Goal: Entertainment & Leisure: Consume media (video, audio)

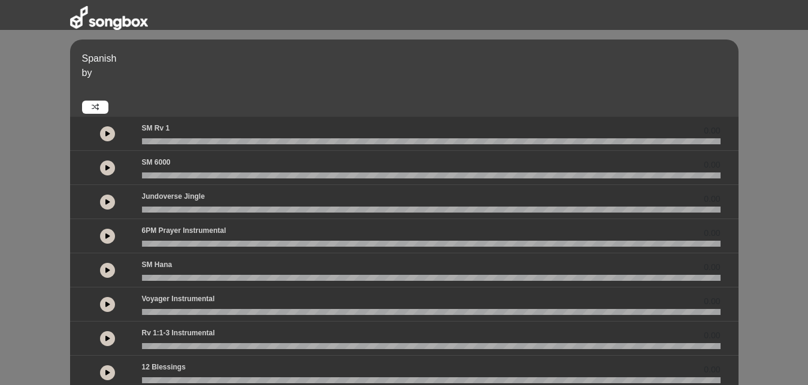
click at [102, 138] on button at bounding box center [107, 133] width 15 height 15
click at [762, 321] on div "Spanish by 00:19 0.00 0.00" at bounding box center [404, 351] width 808 height 623
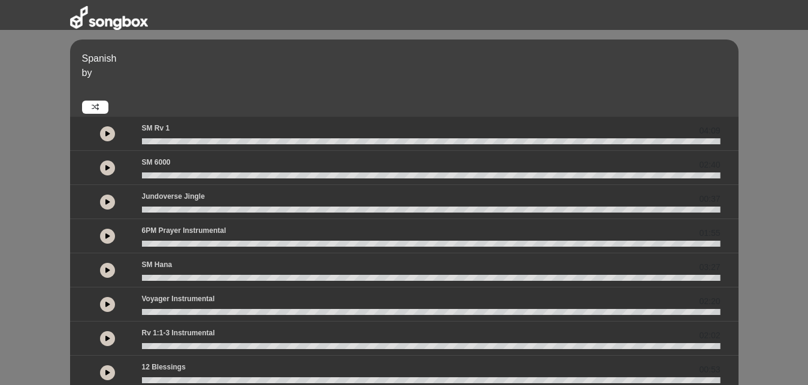
click at [469, 59] on p "Spanish" at bounding box center [408, 58] width 653 height 14
click at [111, 132] on button at bounding box center [107, 133] width 15 height 15
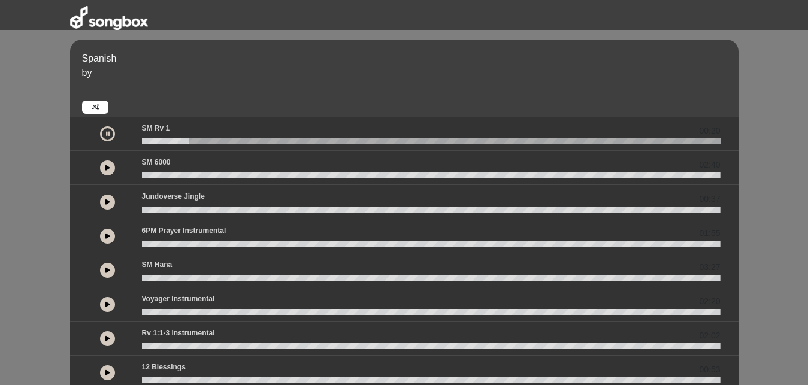
drag, startPoint x: 181, startPoint y: 138, endPoint x: 131, endPoint y: 144, distance: 50.6
click at [131, 144] on div "00:20" at bounding box center [404, 134] width 647 height 22
click at [145, 140] on wave at bounding box center [431, 141] width 578 height 6
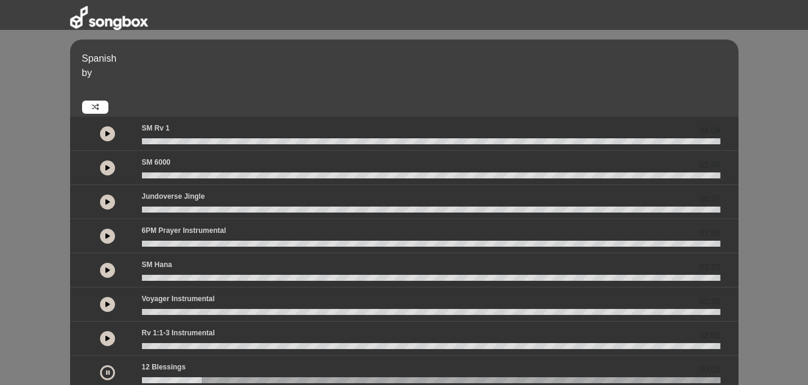
click at [110, 168] on button at bounding box center [107, 167] width 15 height 15
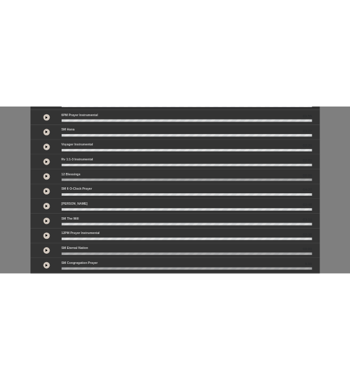
scroll to position [244, 0]
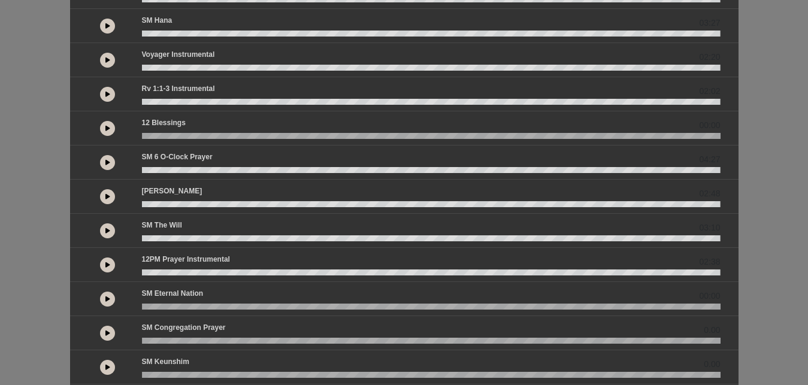
click at [105, 160] on button at bounding box center [107, 162] width 15 height 15
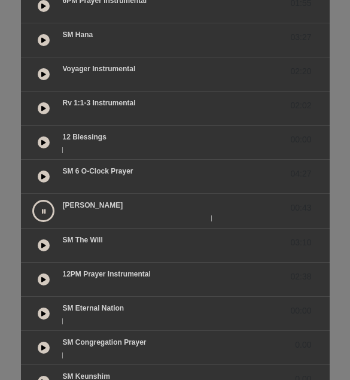
click at [47, 211] on button at bounding box center [43, 211] width 22 height 22
click at [47, 211] on button at bounding box center [44, 211] width 12 height 12
click at [47, 211] on button at bounding box center [43, 211] width 22 height 22
